Goal: Information Seeking & Learning: Stay updated

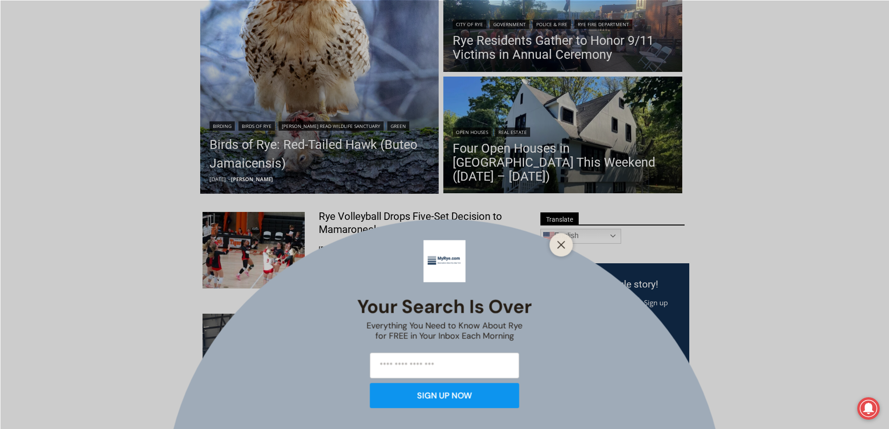
scroll to position [187, 0]
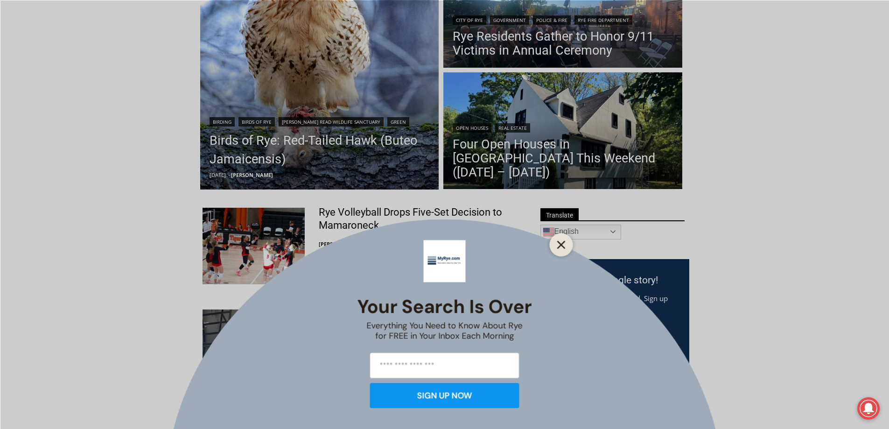
click at [561, 244] on line "Close" at bounding box center [560, 244] width 7 height 7
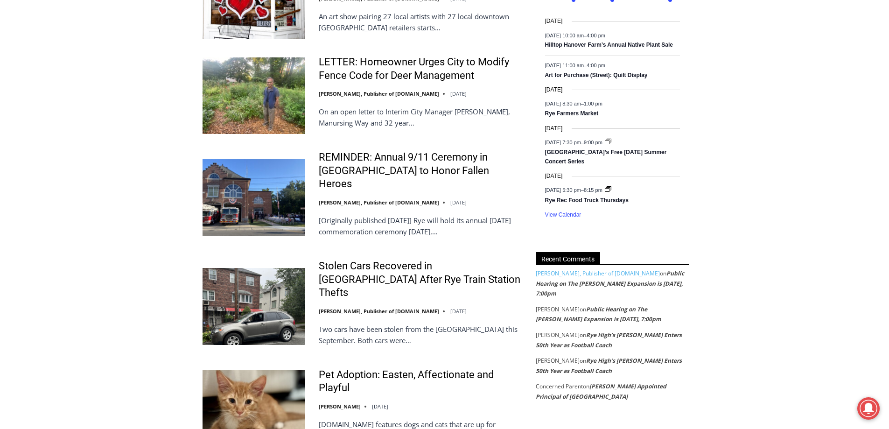
scroll to position [886, 0]
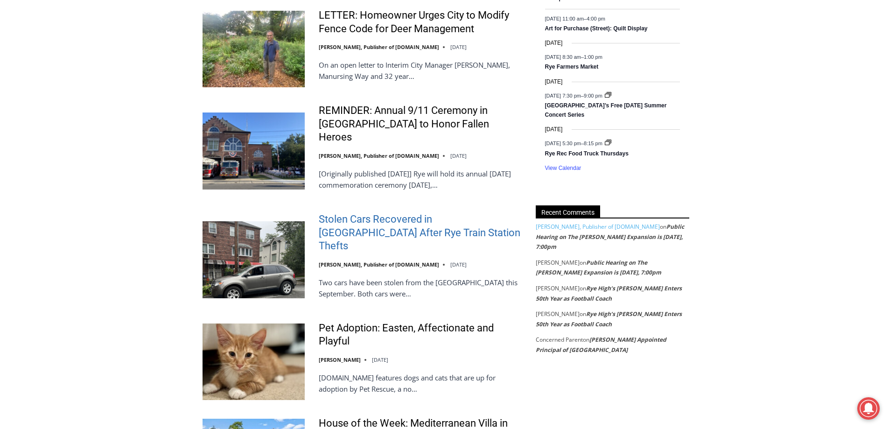
click at [379, 213] on link "Stolen Cars Recovered in [GEOGRAPHIC_DATA] After Rye Train Station Thefts" at bounding box center [421, 233] width 205 height 40
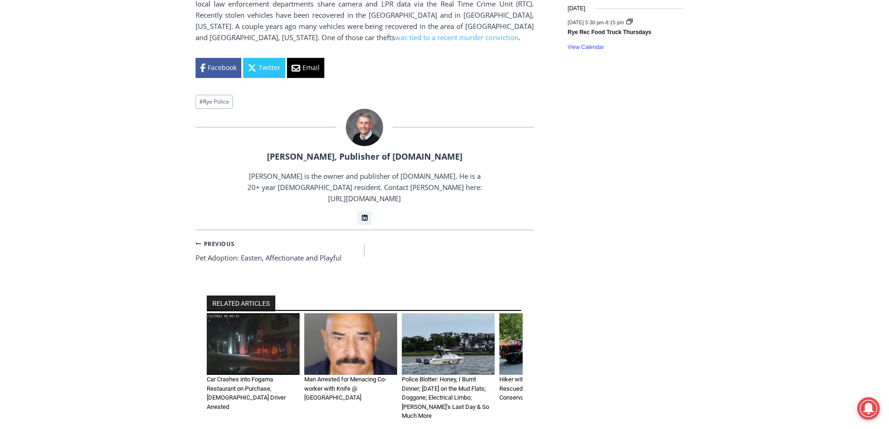
scroll to position [886, 0]
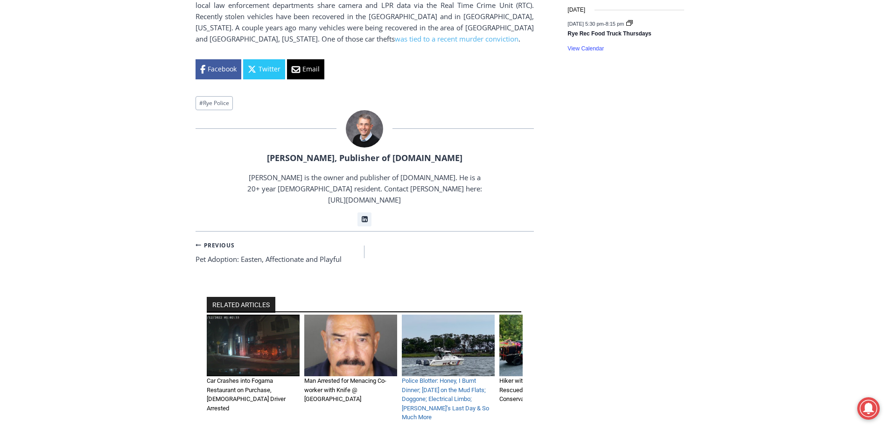
click at [458, 377] on link "Police Blotter: Honey, I Burnt Dinner; [DATE] on the Mud Flats; Doggone; Electr…" at bounding box center [445, 398] width 87 height 43
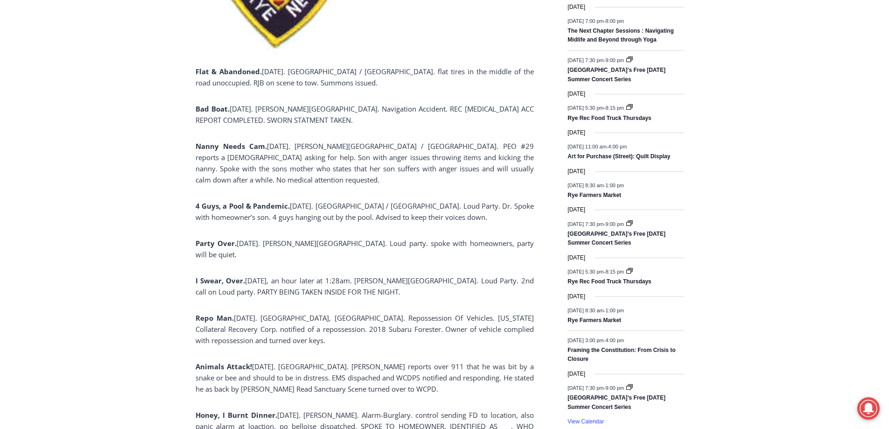
scroll to position [560, 0]
